Goal: Task Accomplishment & Management: Use online tool/utility

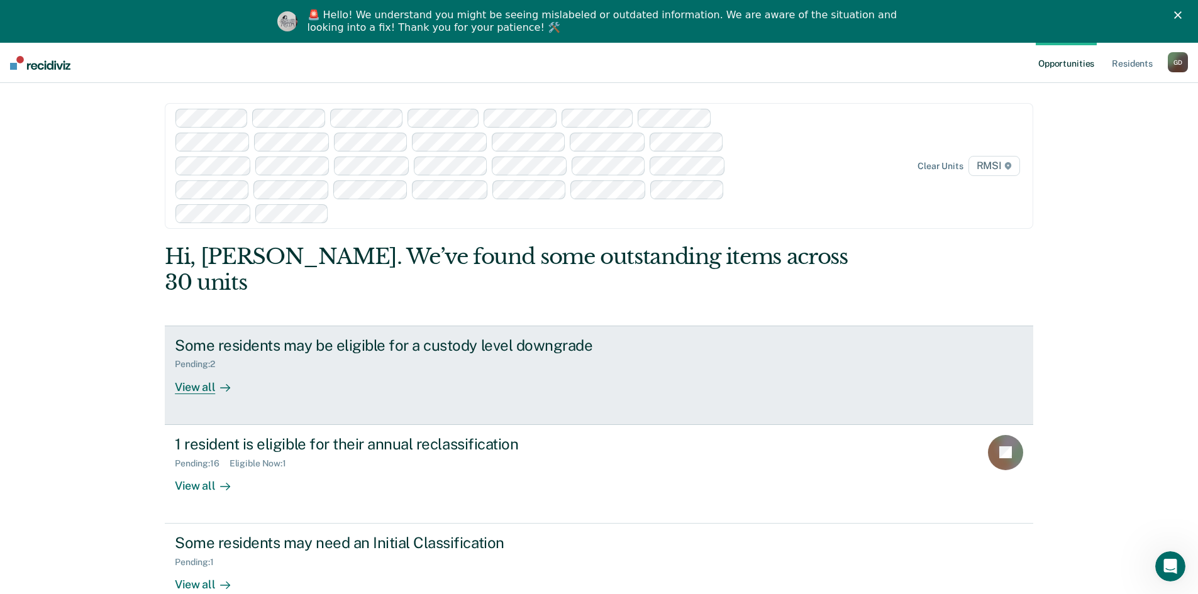
click at [215, 380] on div at bounding box center [222, 387] width 15 height 14
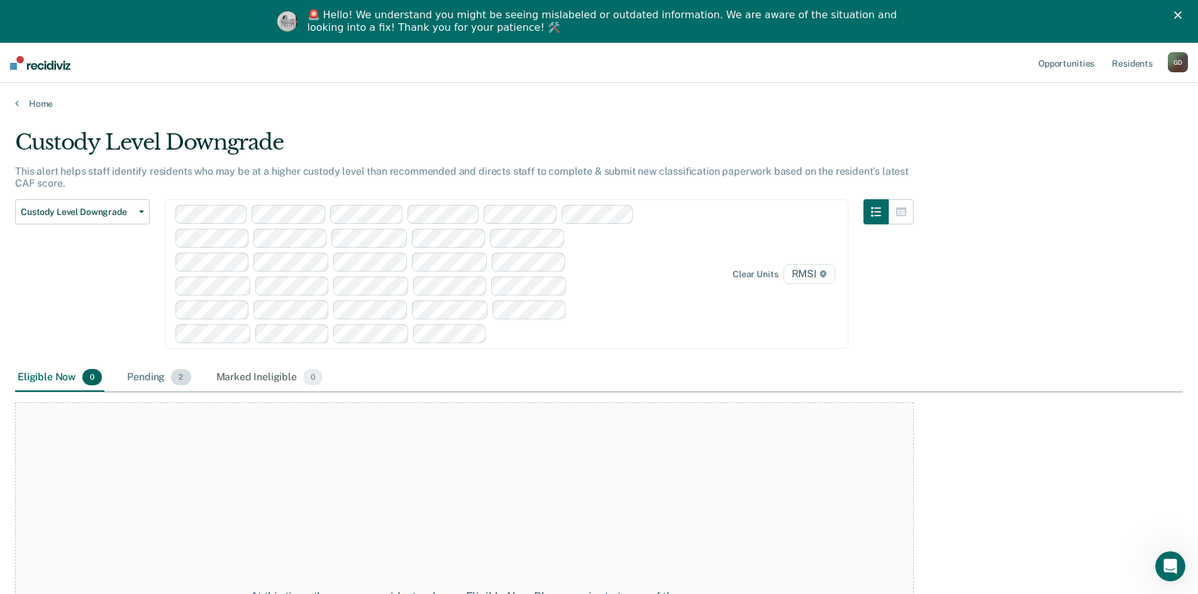
click at [150, 372] on div "Pending 2" at bounding box center [158, 378] width 69 height 28
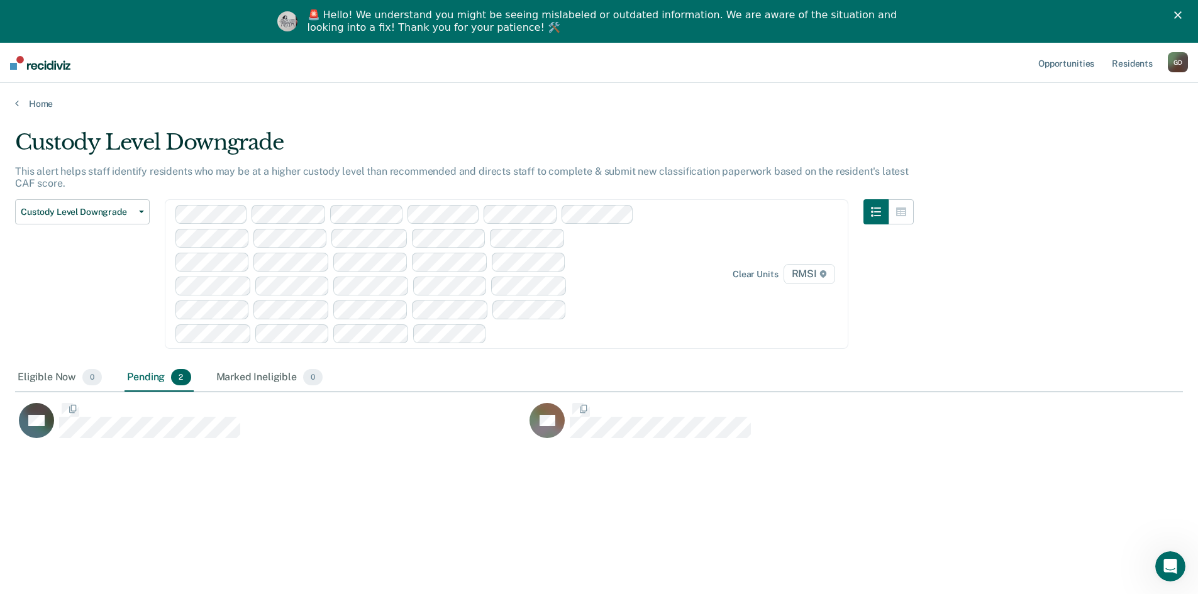
scroll to position [404, 1158]
click at [101, 214] on span "Custody Level Downgrade" at bounding box center [77, 212] width 113 height 11
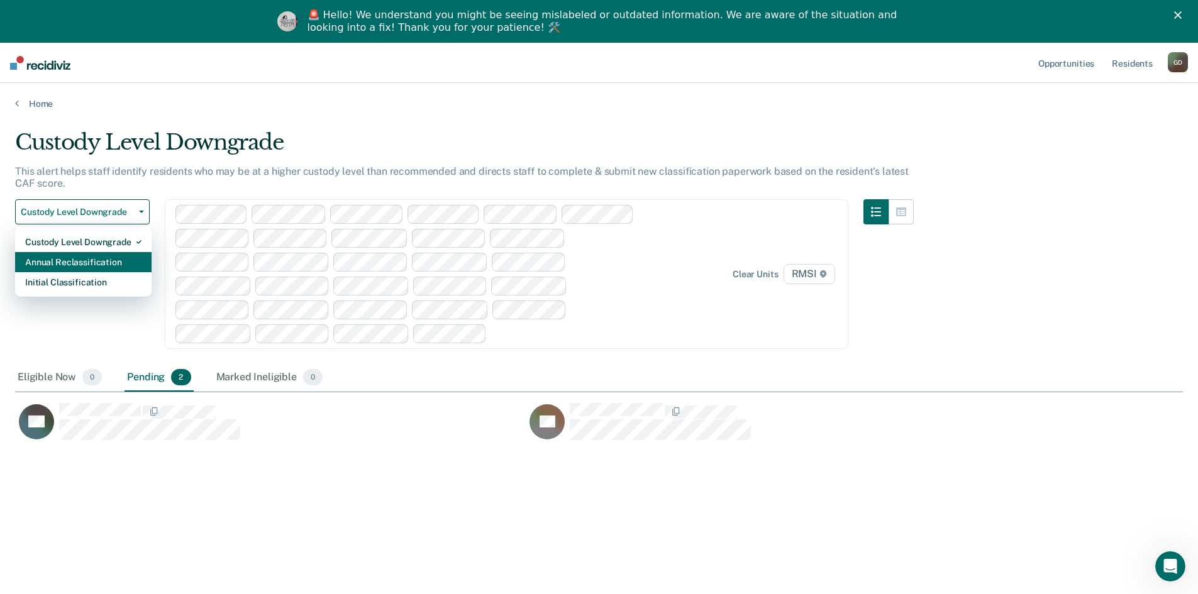
click at [102, 261] on div "Annual Reclassification" at bounding box center [83, 262] width 116 height 20
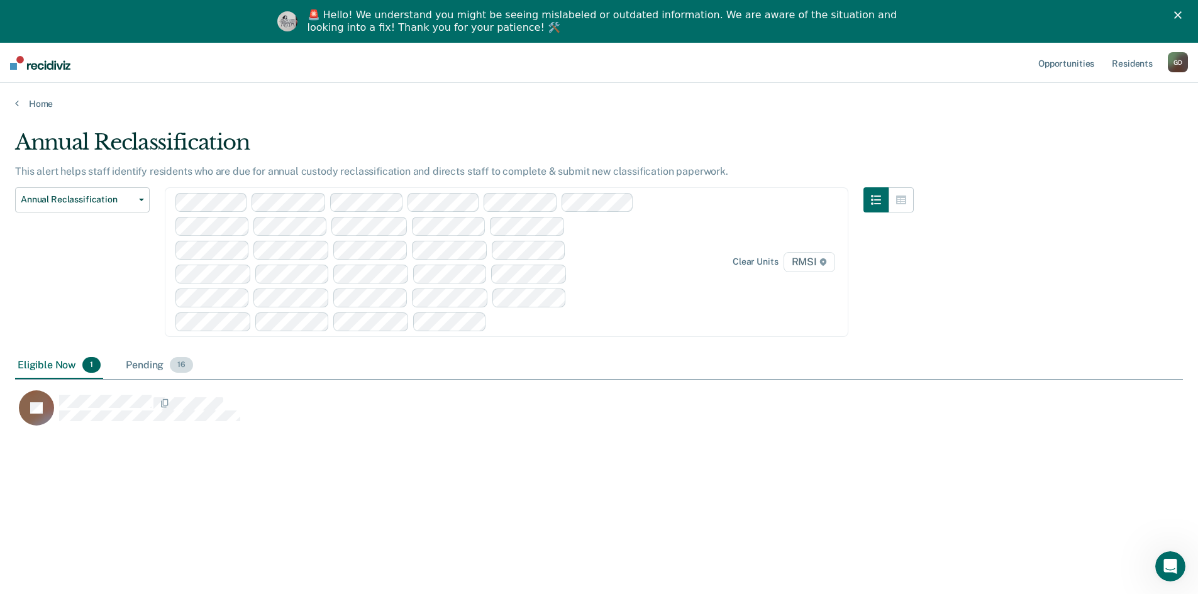
click at [161, 368] on div "Pending 16" at bounding box center [159, 366] width 72 height 28
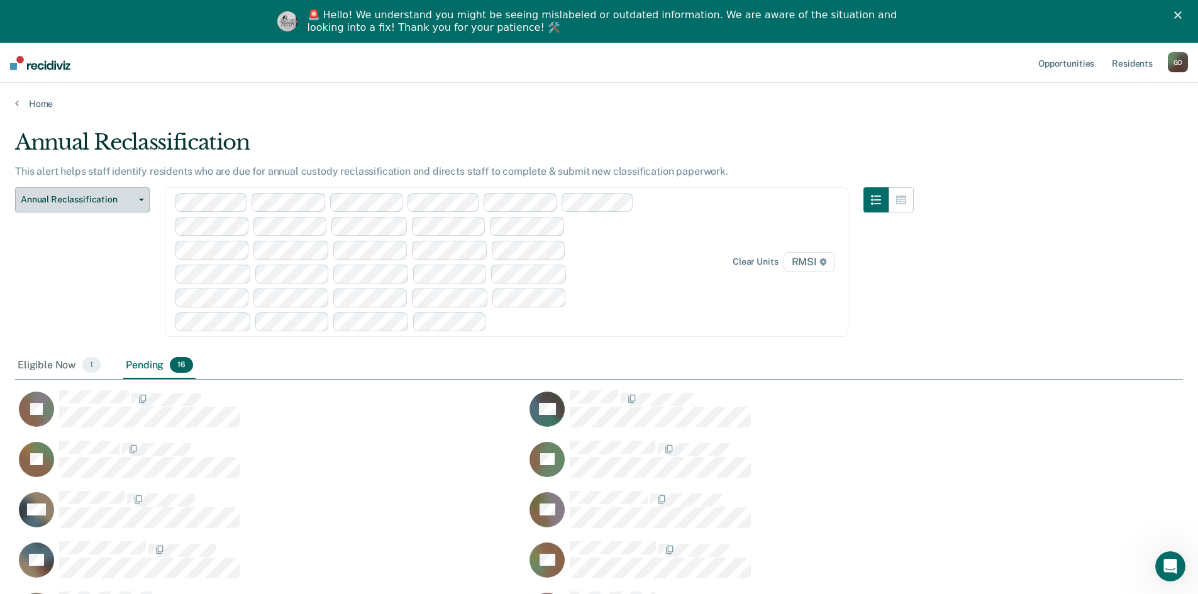
click at [99, 199] on span "Annual Reclassification" at bounding box center [77, 199] width 113 height 11
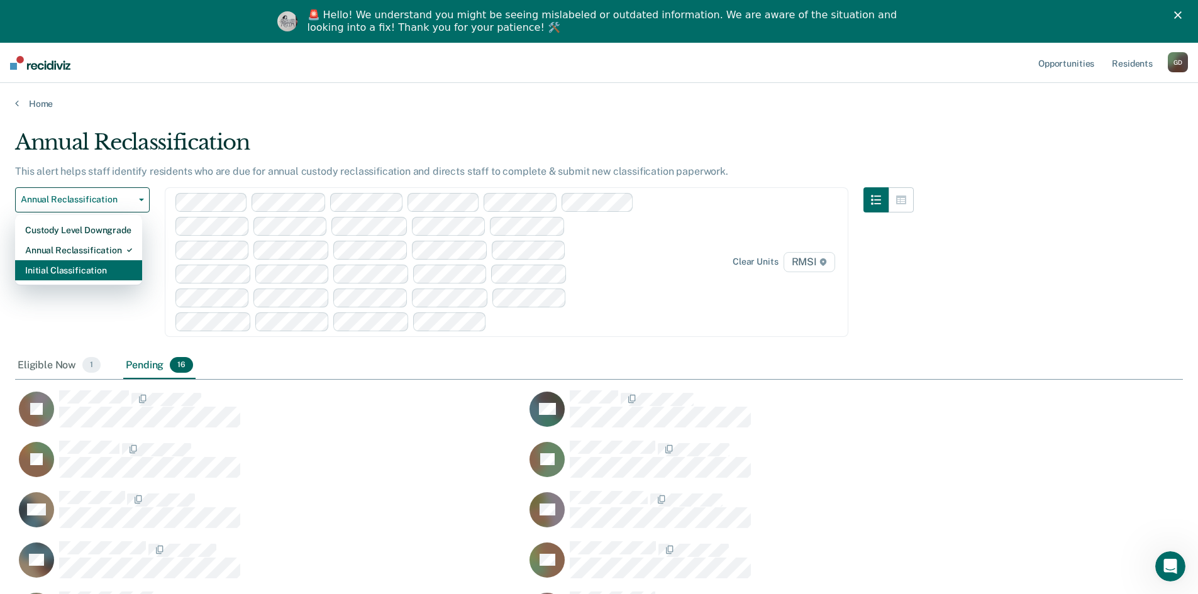
click at [64, 269] on div "Initial Classification" at bounding box center [78, 270] width 107 height 20
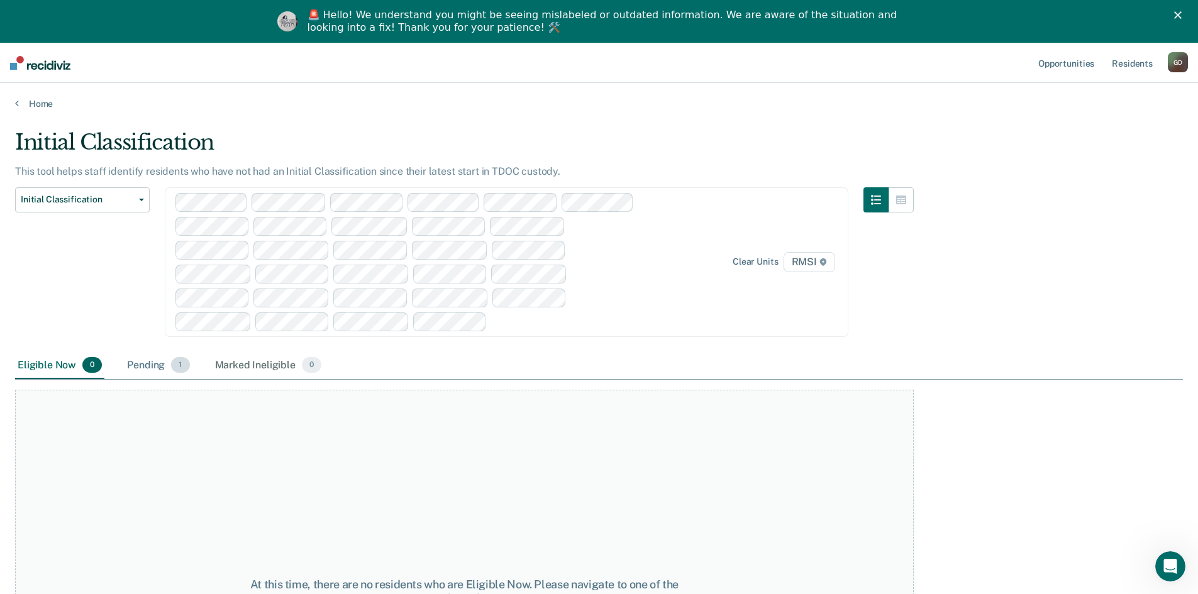
click at [150, 357] on div "Pending 1" at bounding box center [157, 366] width 67 height 28
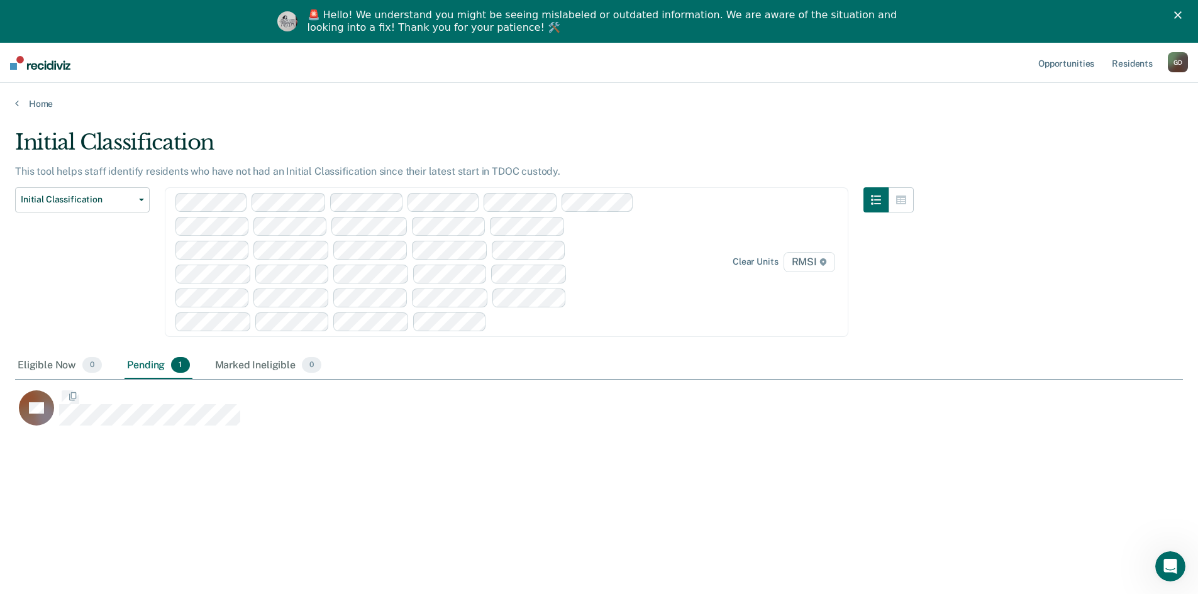
scroll to position [404, 1158]
